Goal: Navigation & Orientation: Find specific page/section

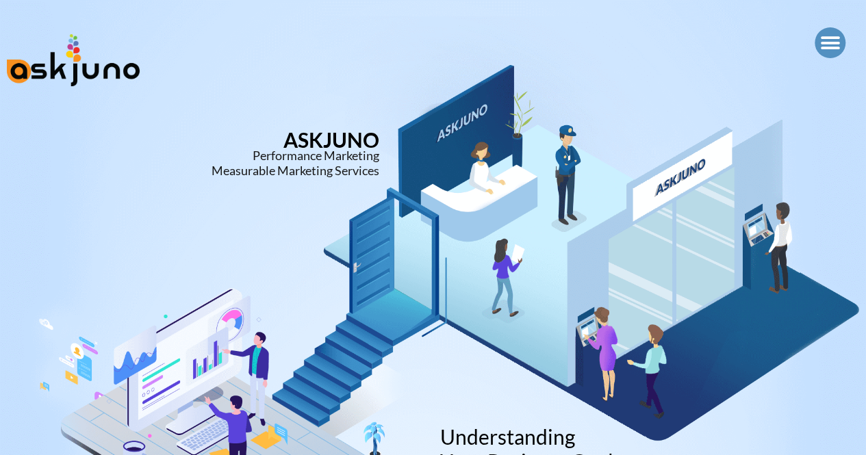
click at [833, 45] on icon "Menu Toggle" at bounding box center [830, 43] width 21 height 21
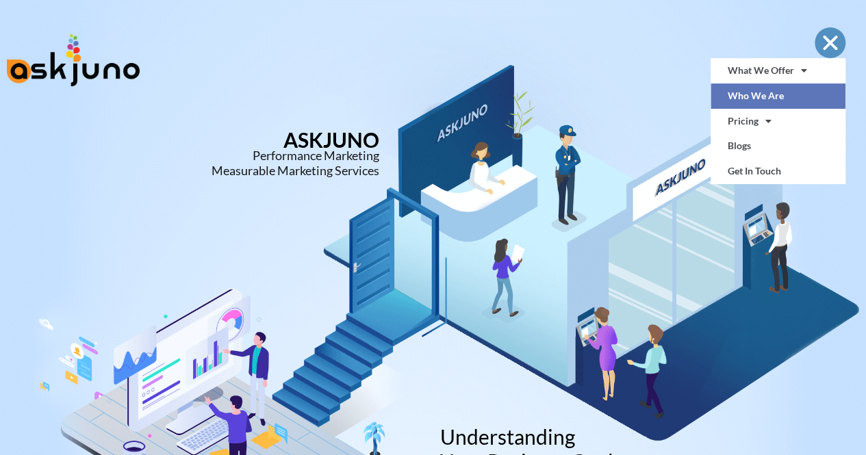
click at [774, 95] on link "Who We Are" at bounding box center [778, 96] width 135 height 25
click at [759, 93] on link "Who We Are" at bounding box center [778, 96] width 135 height 25
click at [766, 94] on link "Who We Are" at bounding box center [778, 96] width 135 height 25
click at [740, 91] on link "Who We Are" at bounding box center [778, 96] width 135 height 25
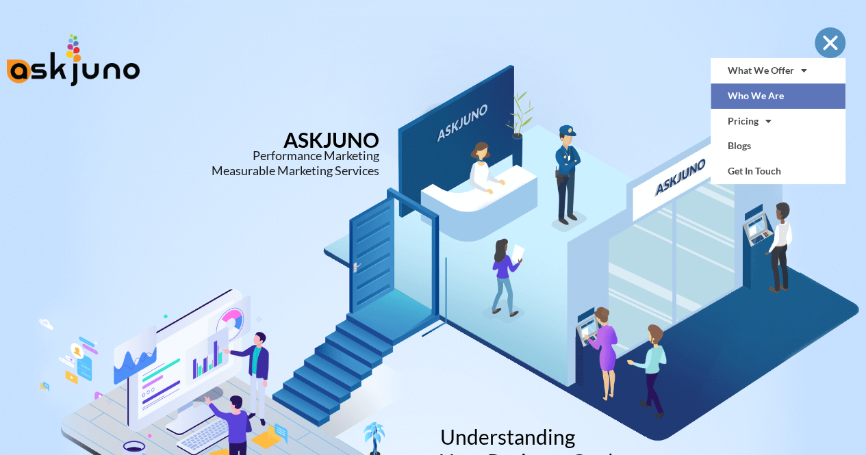
click at [753, 84] on link "Who We Are" at bounding box center [778, 96] width 135 height 25
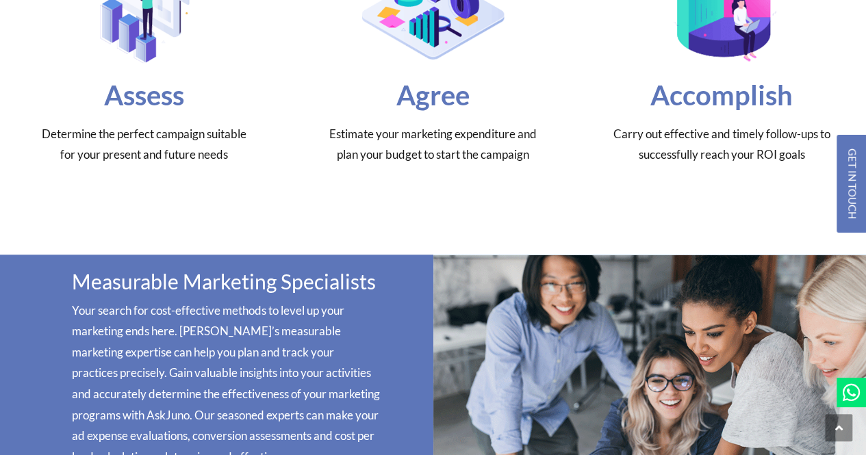
scroll to position [512, 0]
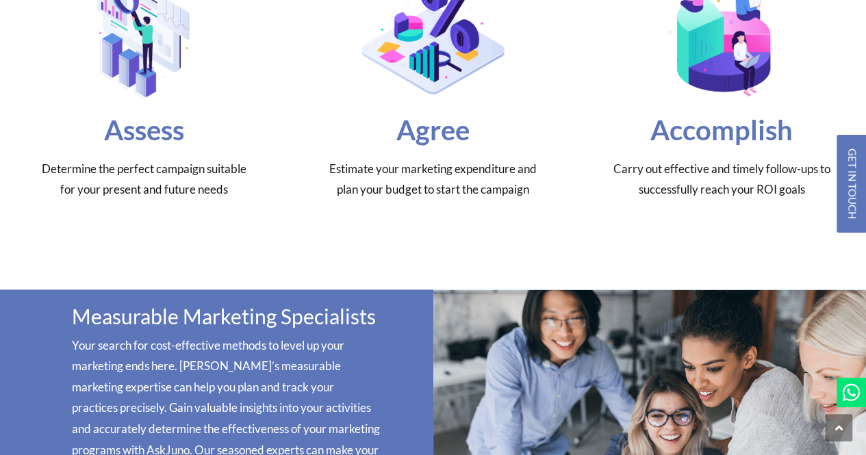
click at [208, 267] on section "Assess Determine the perfect campaign suitable for your present and future need…" at bounding box center [433, 83] width 866 height 413
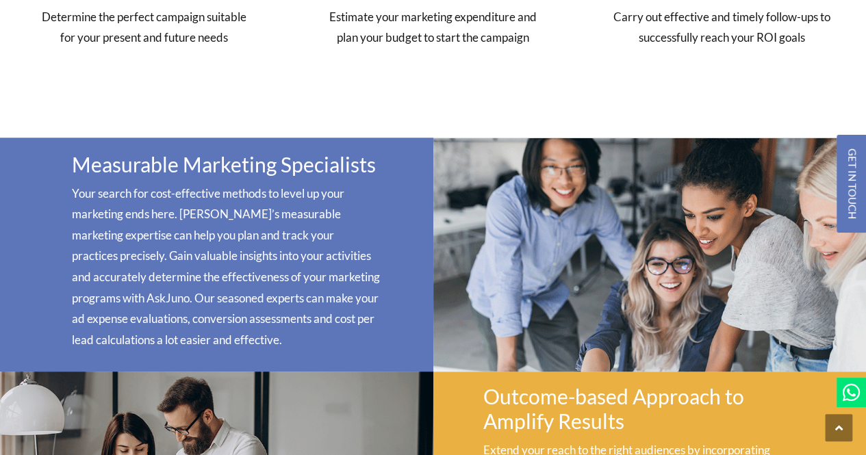
scroll to position [673, 0]
